Goal: Communication & Community: Answer question/provide support

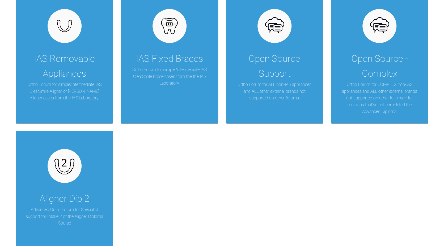
scroll to position [130, 0]
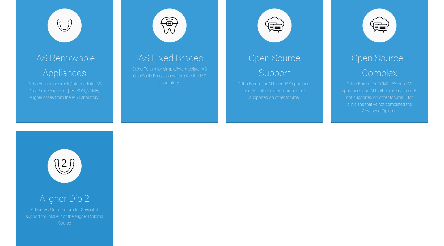
click at [73, 193] on div "Aligner Dip 2" at bounding box center [65, 199] width 50 height 15
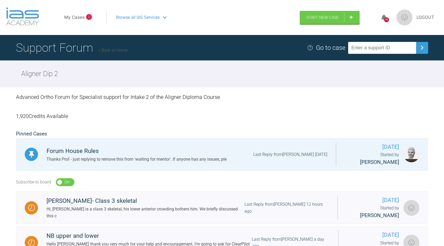
click at [83, 17] on link "My Cases" at bounding box center [74, 17] width 20 height 7
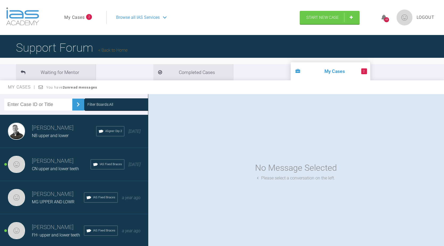
click at [67, 134] on span "NB upper and lower" at bounding box center [50, 135] width 37 height 5
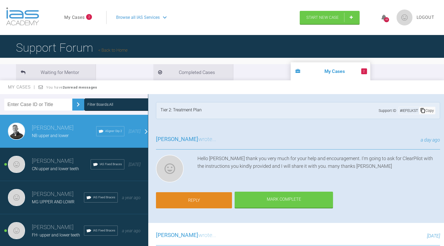
click at [214, 199] on link "Reply" at bounding box center [194, 201] width 76 height 16
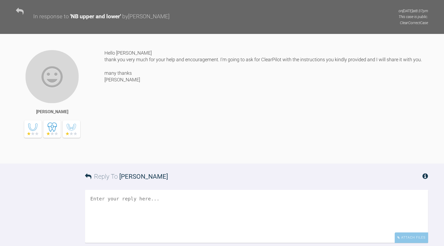
scroll to position [718, 0]
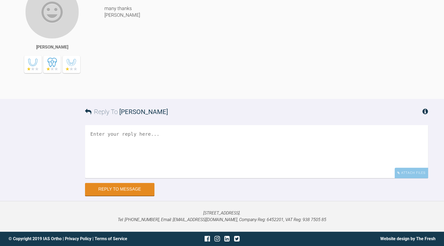
drag, startPoint x: 168, startPoint y: 161, endPoint x: 172, endPoint y: 162, distance: 4.3
click at [172, 162] on textarea at bounding box center [256, 151] width 343 height 53
paste textarea "[URL][DOMAIN_NAME]"
paste textarea "d`6Dd_w,.q"
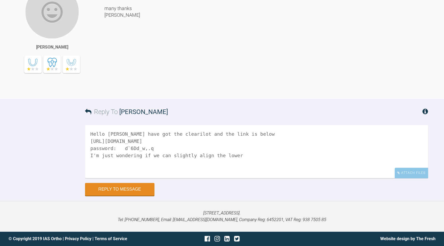
click at [234, 171] on textarea "Hello [PERSON_NAME] have got the clearilot and the link is below [URL][DOMAIN_N…" at bounding box center [256, 151] width 343 height 53
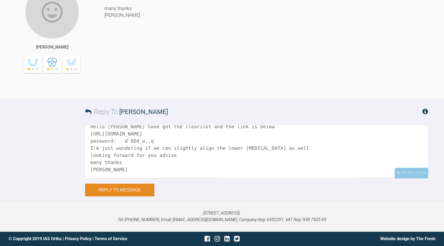
type textarea "Hello [PERSON_NAME] have got the clearilot and the link is below [URL][DOMAIN_N…"
click at [143, 192] on button "Reply to Message" at bounding box center [119, 190] width 69 height 13
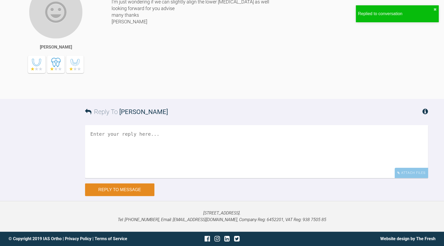
scroll to position [882, 0]
